Goal: Navigation & Orientation: Go to known website

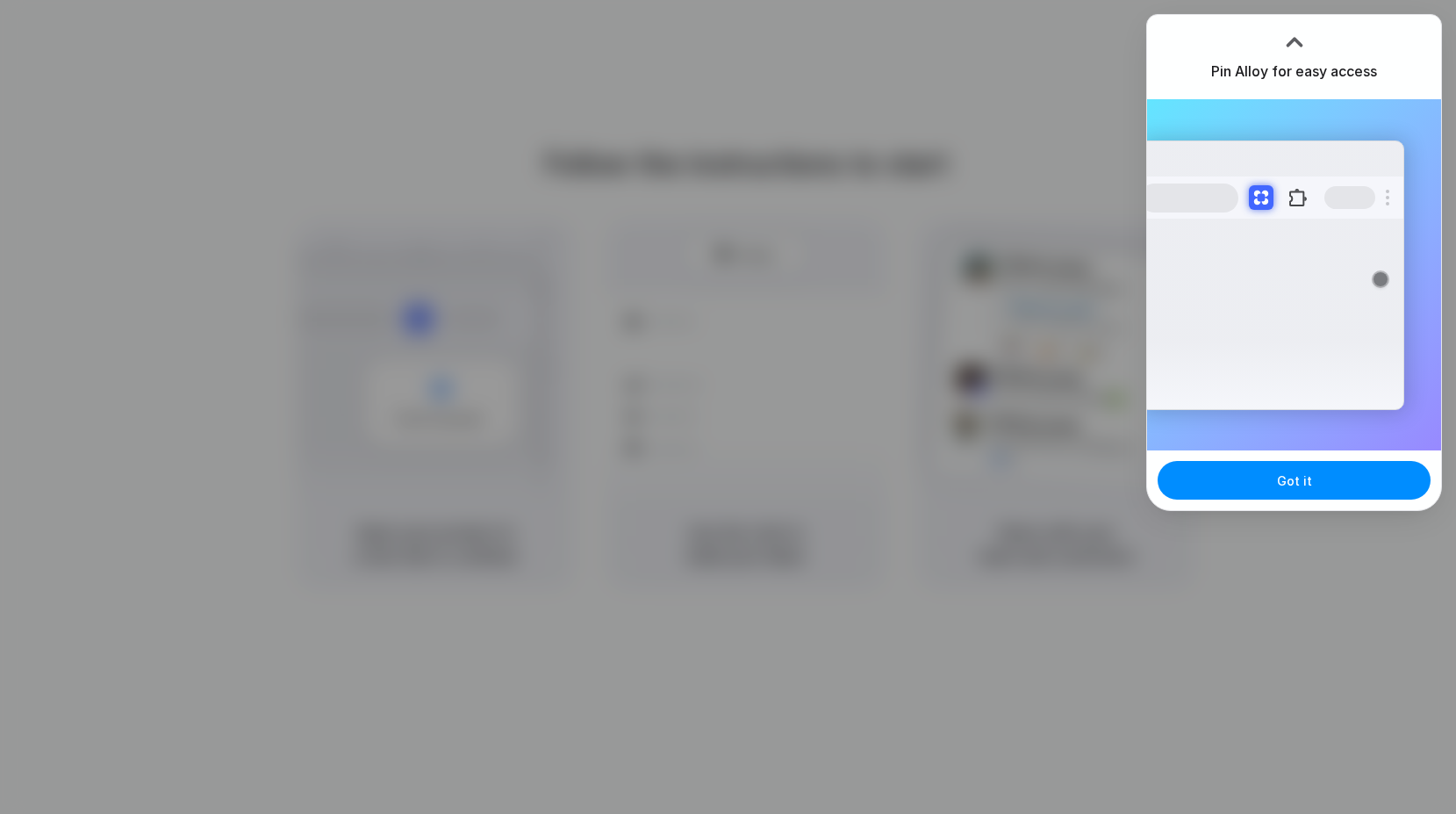
click at [593, 296] on div at bounding box center [728, 407] width 1456 height 814
click at [1228, 483] on button "Got it" at bounding box center [1293, 479] width 273 height 38
